Goal: Information Seeking & Learning: Find contact information

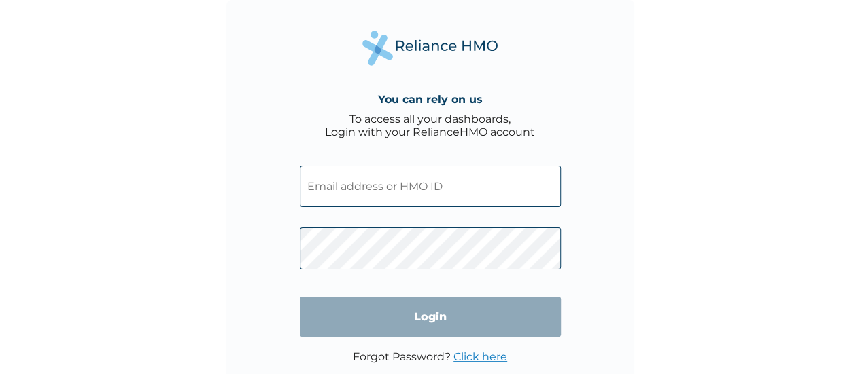
type input "ugab86@yahoo.com"
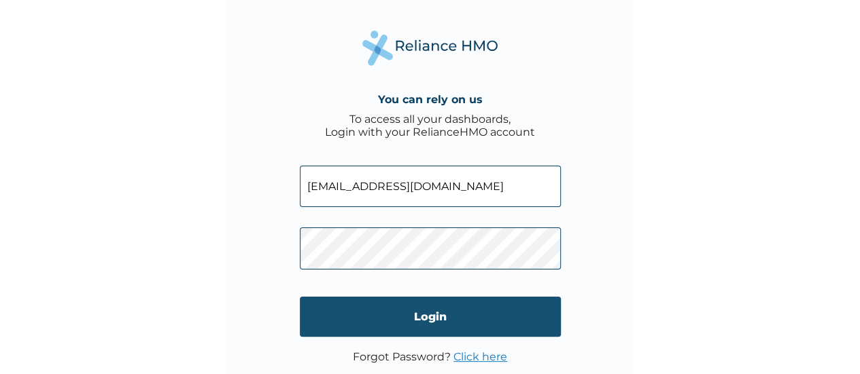
click at [344, 313] on input "Login" at bounding box center [430, 317] width 261 height 40
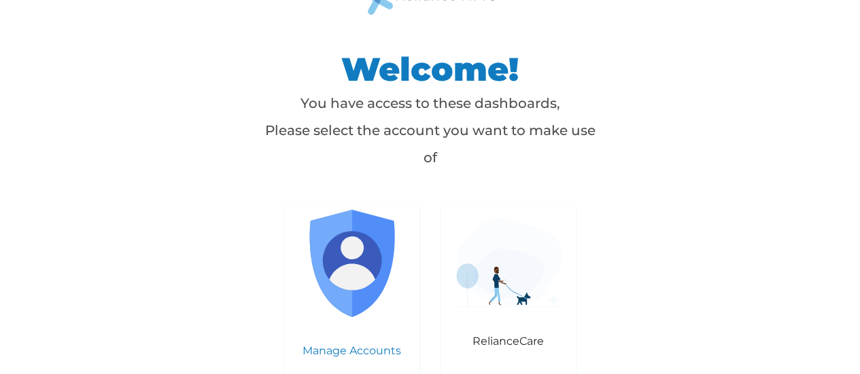
scroll to position [20, 0]
click at [363, 261] on img at bounding box center [351, 262] width 107 height 107
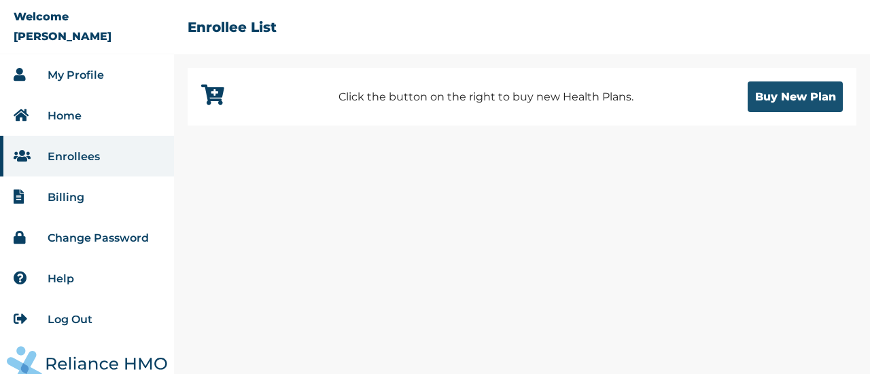
click at [786, 100] on button "Buy New Plan" at bounding box center [795, 97] width 95 height 31
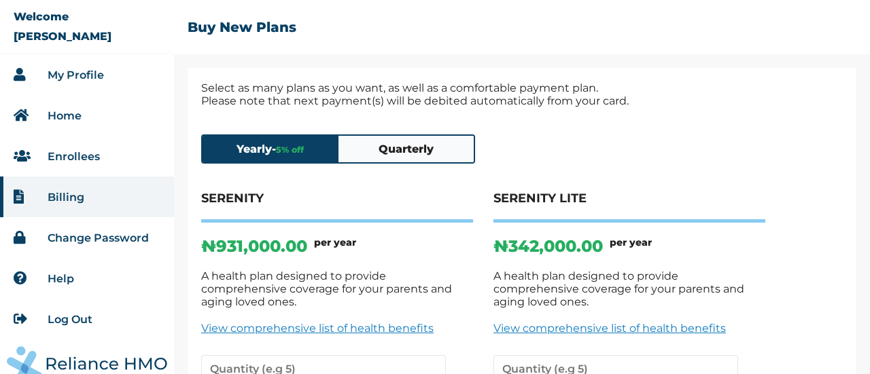
click at [434, 149] on button "Quarterly" at bounding box center [406, 149] width 136 height 27
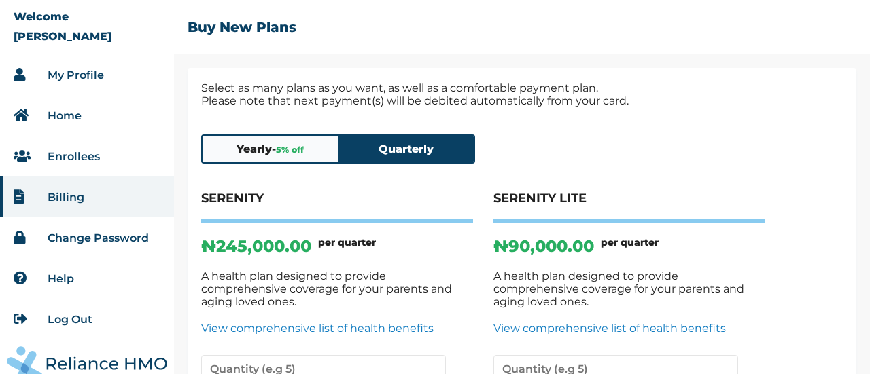
click at [78, 70] on link "My Profile" at bounding box center [76, 75] width 56 height 13
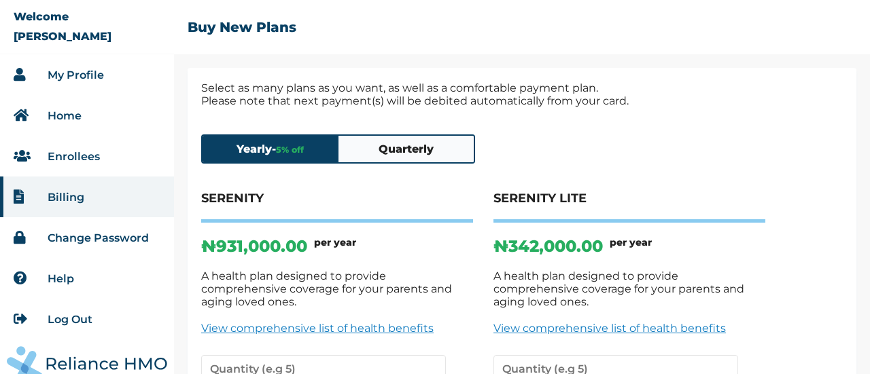
click at [89, 153] on link "Enrollees" at bounding box center [74, 156] width 52 height 13
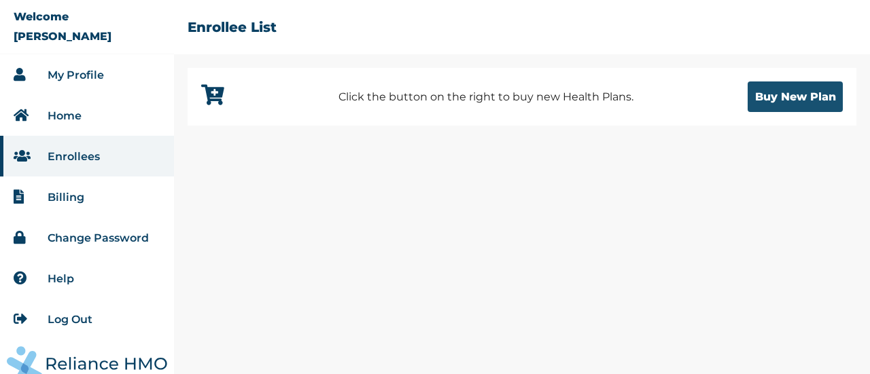
click at [798, 98] on button "Buy New Plan" at bounding box center [795, 97] width 95 height 31
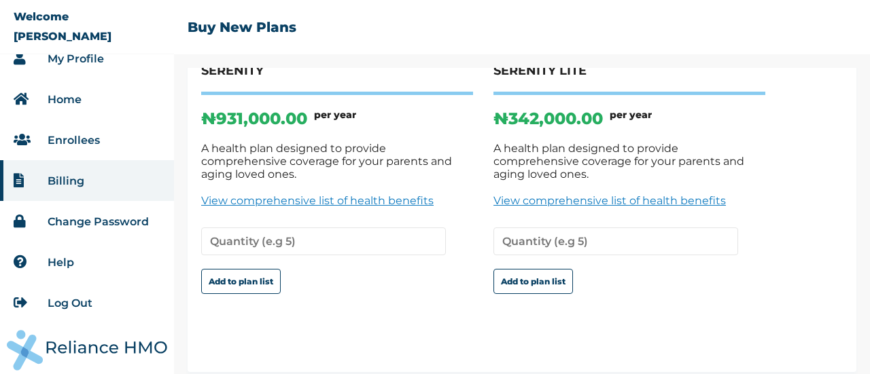
scroll to position [17, 0]
click at [69, 264] on link "Help" at bounding box center [61, 262] width 27 height 13
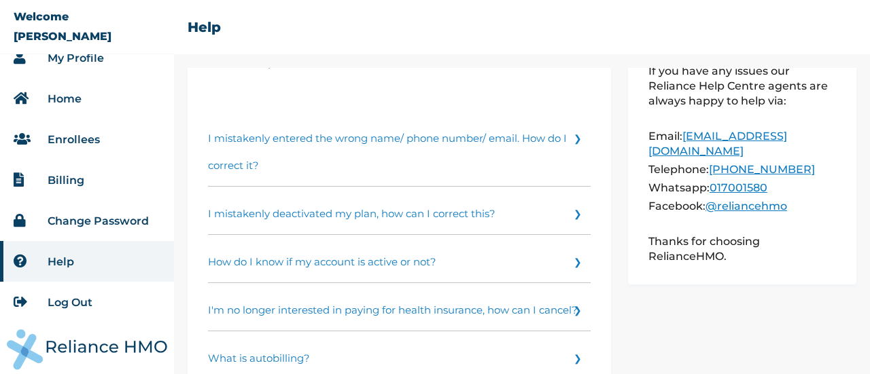
scroll to position [68, 0]
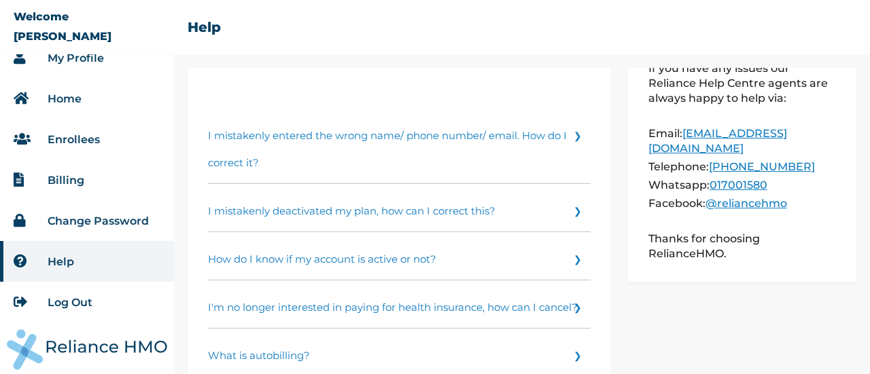
click at [566, 205] on link "I mistakenly deactivated my plan, how can I correct this?" at bounding box center [399, 208] width 383 height 48
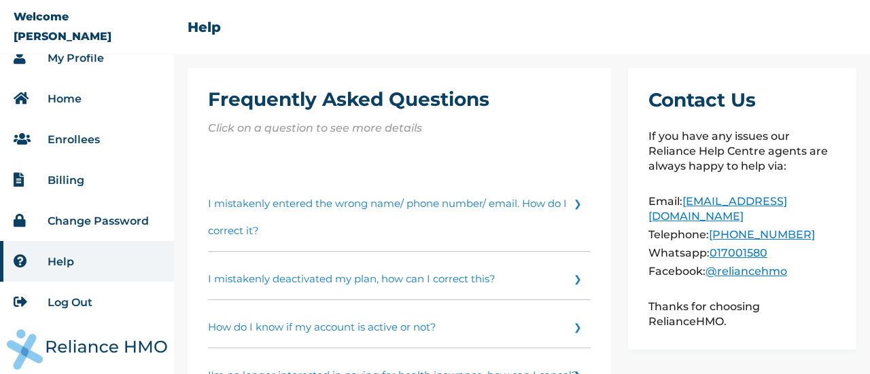
drag, startPoint x: 844, startPoint y: 217, endPoint x: 702, endPoint y: 209, distance: 142.3
click at [702, 209] on div "Contact Us If you have any issues our Reliance Help Centre agents are always ha…" at bounding box center [742, 209] width 228 height 282
copy p "hellonigeria@getreliancehealth.com"
